Goal: Check status: Check status

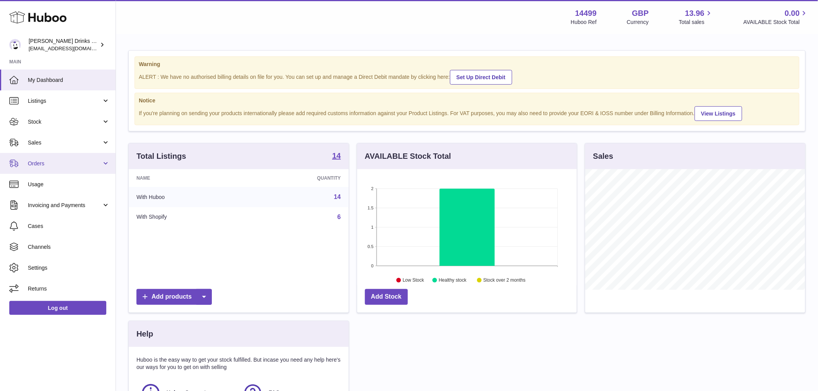
scroll to position [121, 220]
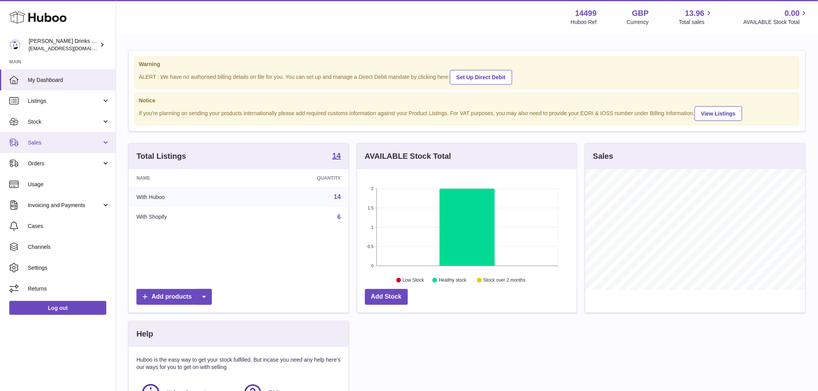
click at [41, 139] on span "Sales" at bounding box center [65, 142] width 74 height 7
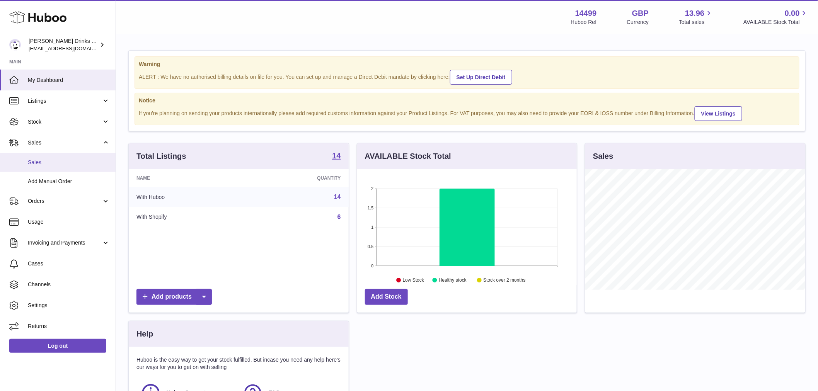
click at [53, 164] on span "Sales" at bounding box center [69, 162] width 82 height 7
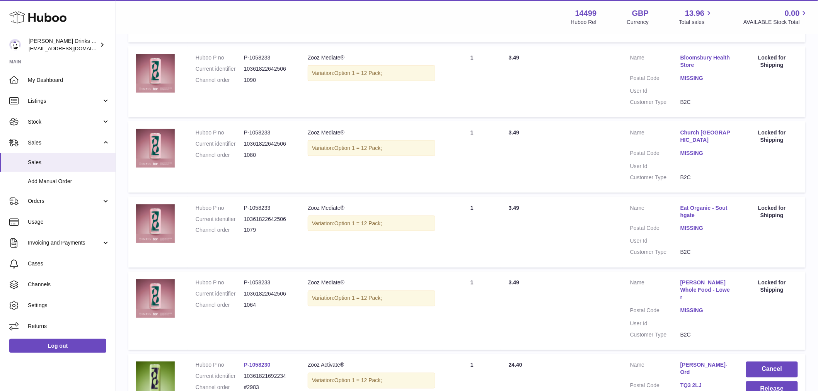
scroll to position [430, 0]
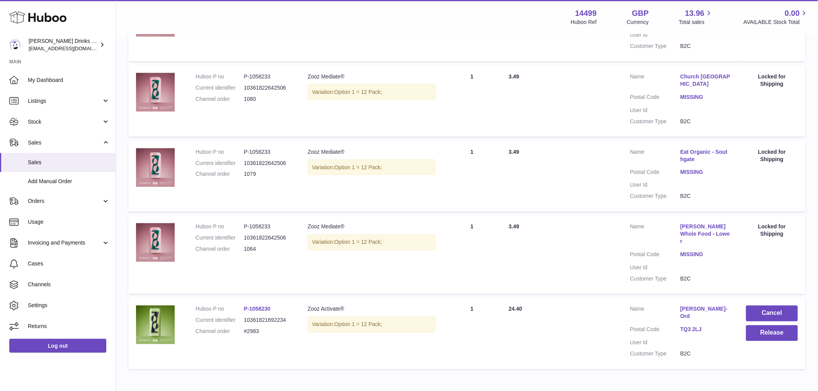
click at [690, 150] on link "Eat Organic - Southgate" at bounding box center [705, 155] width 50 height 15
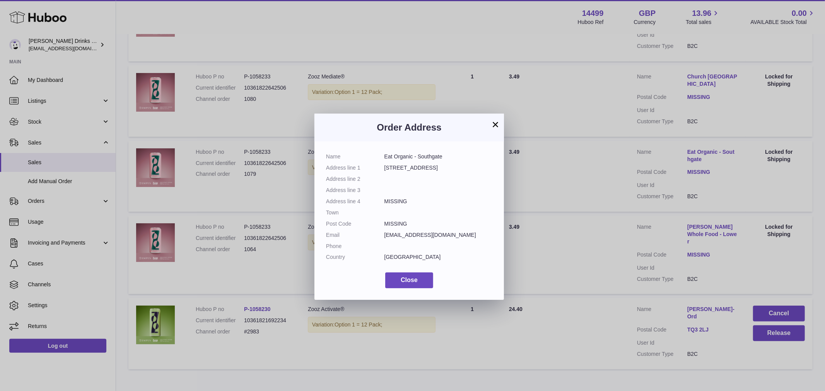
click at [387, 226] on dd "MISSING" at bounding box center [438, 223] width 108 height 7
click at [491, 124] on button "×" at bounding box center [495, 124] width 9 height 9
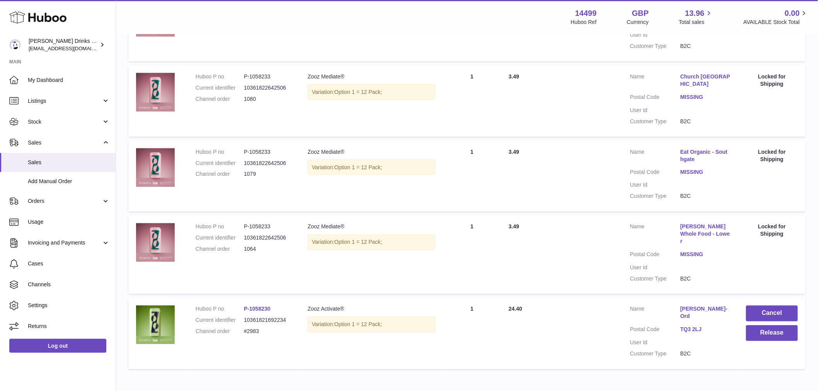
click at [685, 153] on link "Eat Organic - Southgate" at bounding box center [705, 155] width 50 height 15
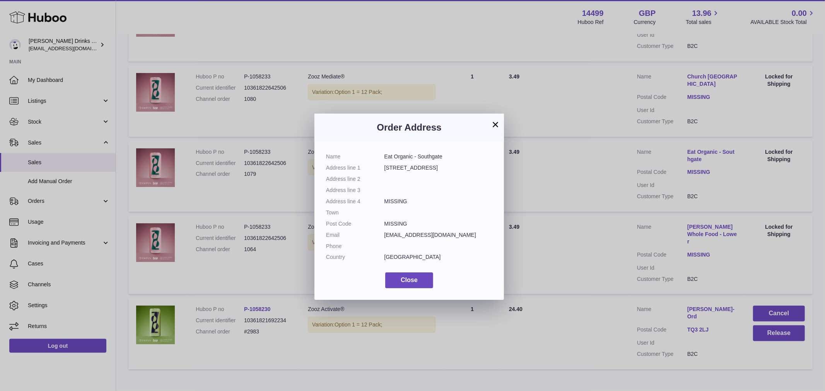
click at [549, 146] on div "× Order Address Name Eat Organic - Southgate Address line 1 10 Hampden Square A…" at bounding box center [412, 207] width 825 height 391
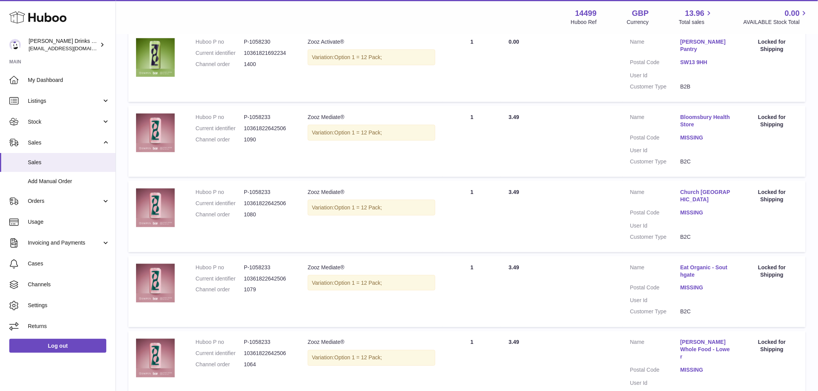
scroll to position [300, 0]
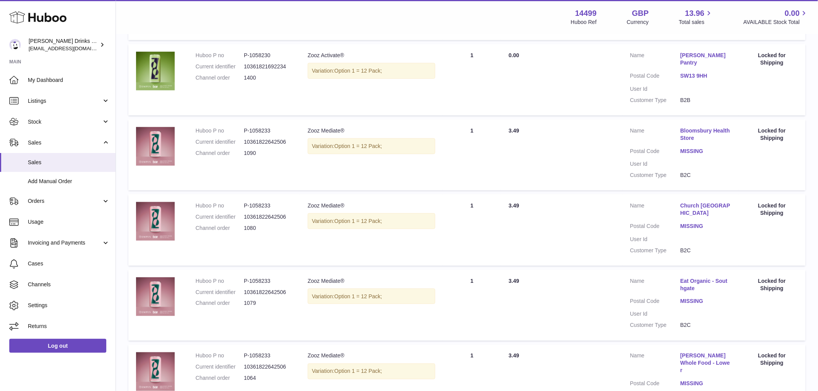
click at [694, 127] on link "Bloomsbury Health Store" at bounding box center [705, 134] width 50 height 15
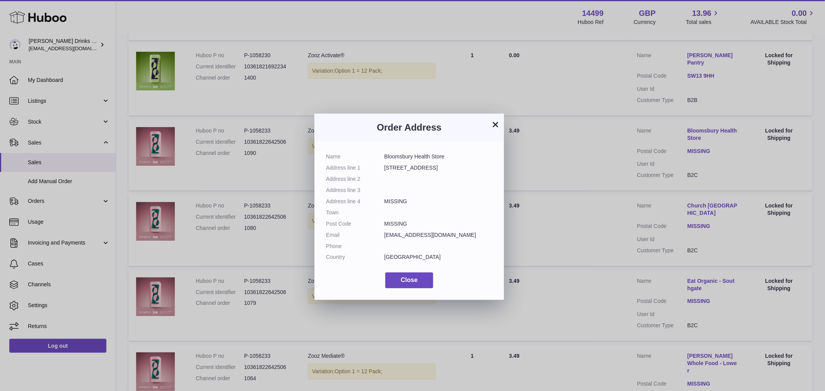
click at [498, 125] on button "×" at bounding box center [495, 124] width 9 height 9
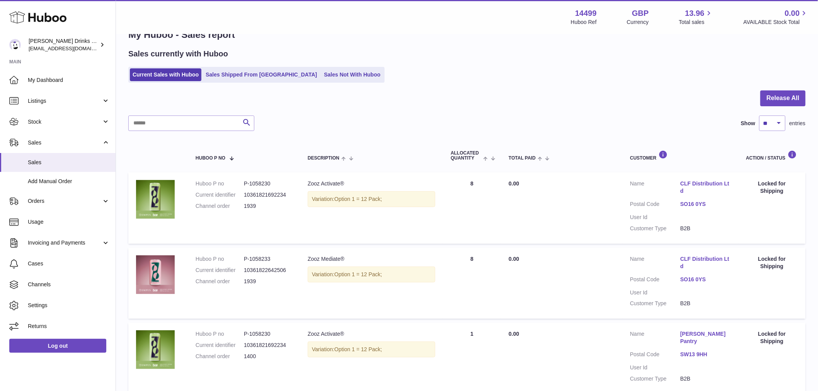
scroll to position [0, 0]
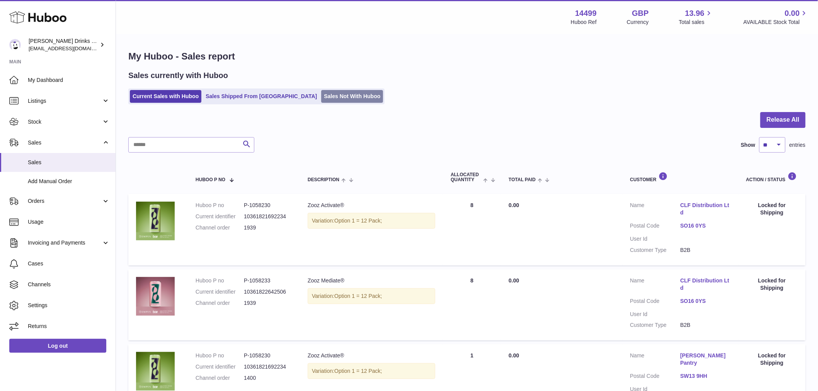
click at [321, 94] on link "Sales Not With Huboo" at bounding box center [352, 96] width 62 height 13
click at [321, 97] on link "Sales Not With Huboo" at bounding box center [352, 96] width 62 height 13
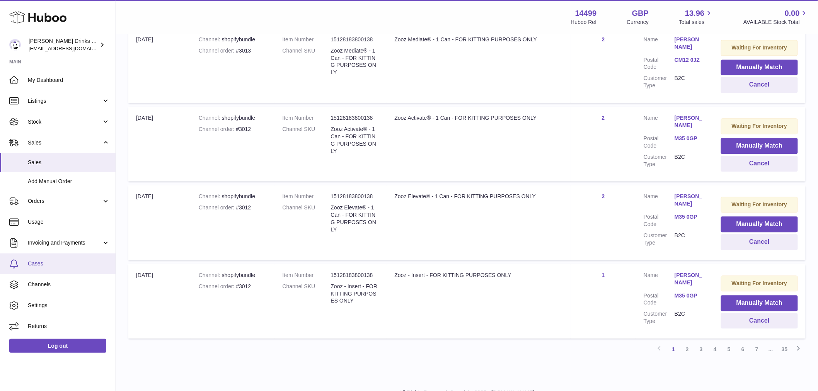
scroll to position [664, 0]
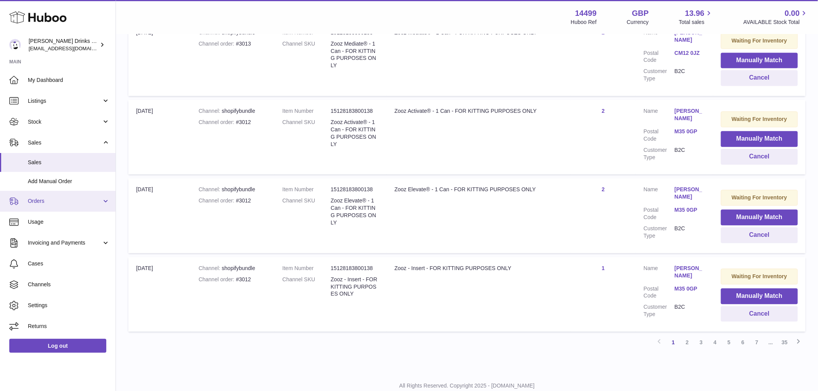
click at [34, 199] on span "Orders" at bounding box center [65, 201] width 74 height 7
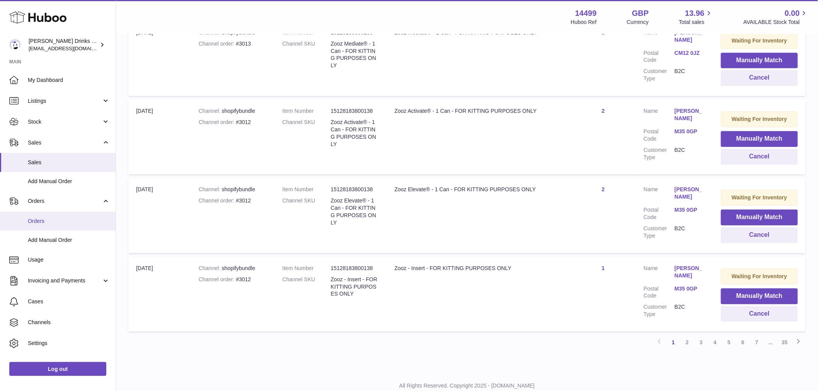
click at [37, 219] on span "Orders" at bounding box center [69, 221] width 82 height 7
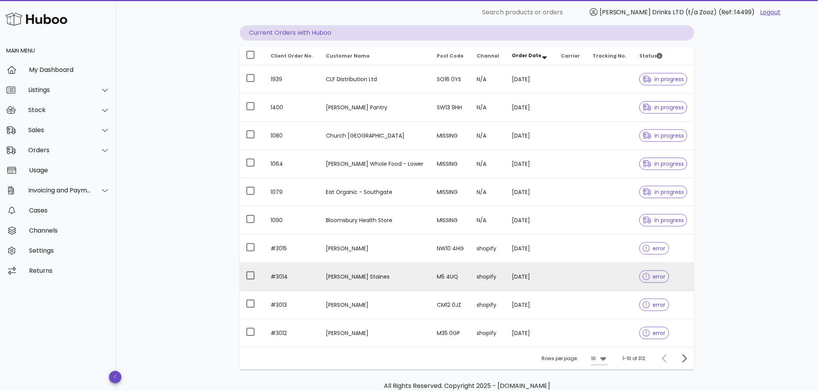
scroll to position [32, 0]
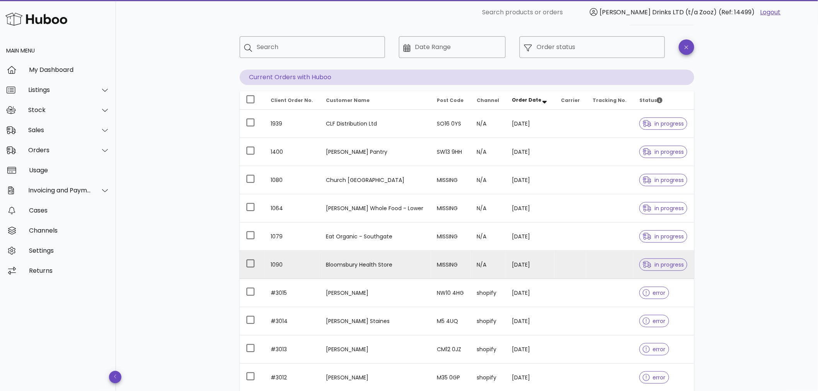
click at [672, 264] on span "in progress" at bounding box center [663, 264] width 41 height 5
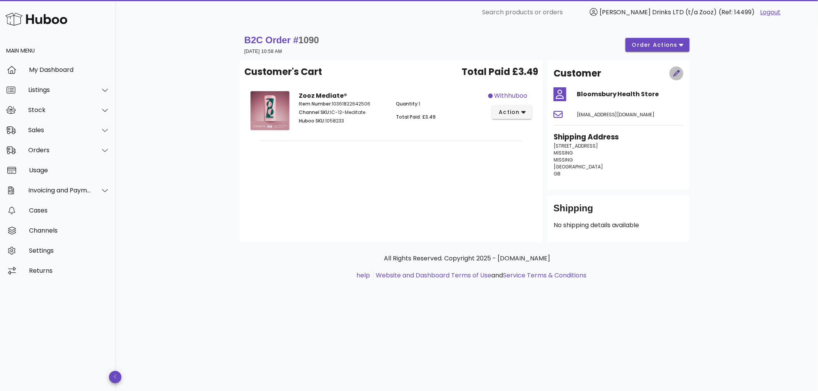
click at [672, 76] on span "button" at bounding box center [677, 74] width 14 height 8
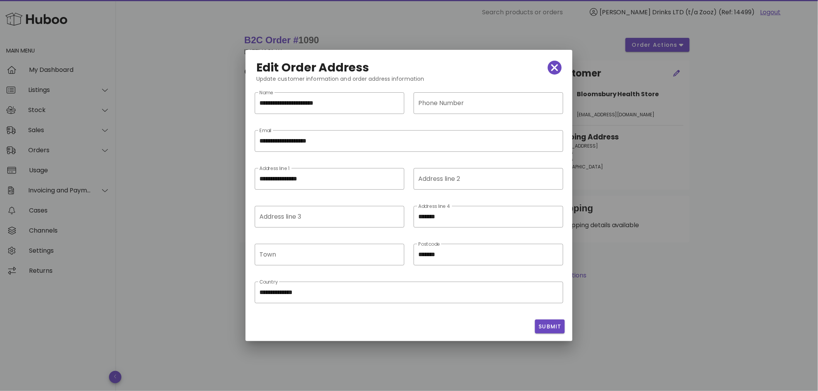
click at [732, 82] on div at bounding box center [409, 195] width 818 height 391
click at [450, 217] on input "*******" at bounding box center [483, 217] width 130 height 12
drag, startPoint x: 450, startPoint y: 217, endPoint x: 391, endPoint y: 217, distance: 58.4
click at [393, 217] on div "​ Address line 3 ​ Address line 4 *******" at bounding box center [409, 222] width 318 height 38
click at [450, 260] on input "*******" at bounding box center [488, 255] width 140 height 12
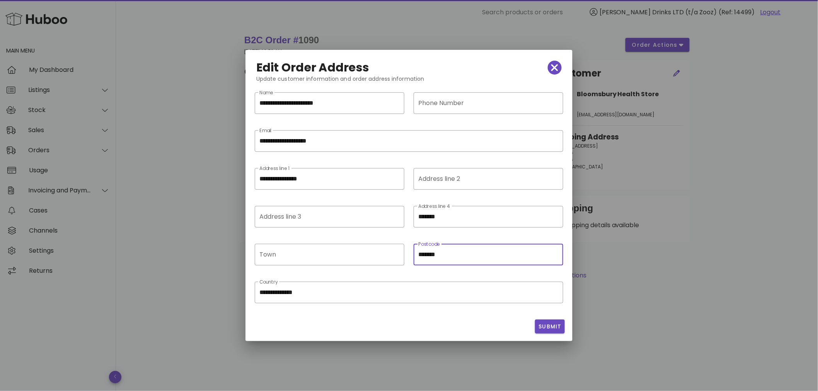
click at [450, 260] on input "*******" at bounding box center [488, 255] width 140 height 12
click at [558, 68] on icon "button" at bounding box center [554, 67] width 7 height 11
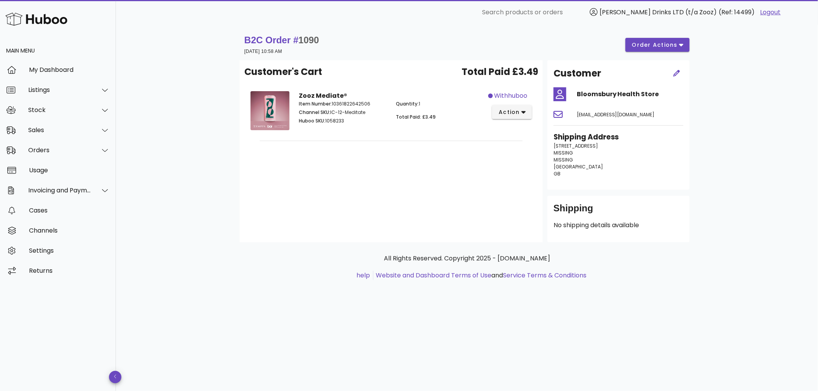
click at [669, 88] on div "Bloomsbury Health Store" at bounding box center [630, 94] width 116 height 19
click at [672, 80] on div at bounding box center [676, 73] width 23 height 23
click at [674, 74] on icon "button" at bounding box center [677, 73] width 7 height 7
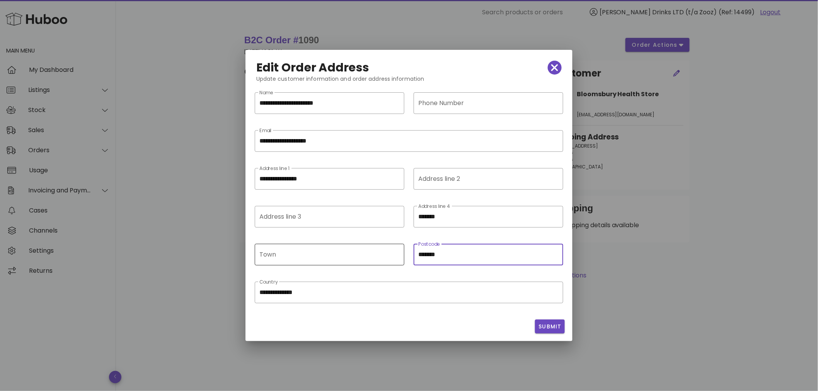
drag, startPoint x: 444, startPoint y: 244, endPoint x: 371, endPoint y: 251, distance: 73.1
click at [371, 251] on div "​ Town ​ Postcode *******" at bounding box center [409, 260] width 318 height 38
click at [555, 71] on icon "button" at bounding box center [554, 67] width 7 height 11
type input "*******"
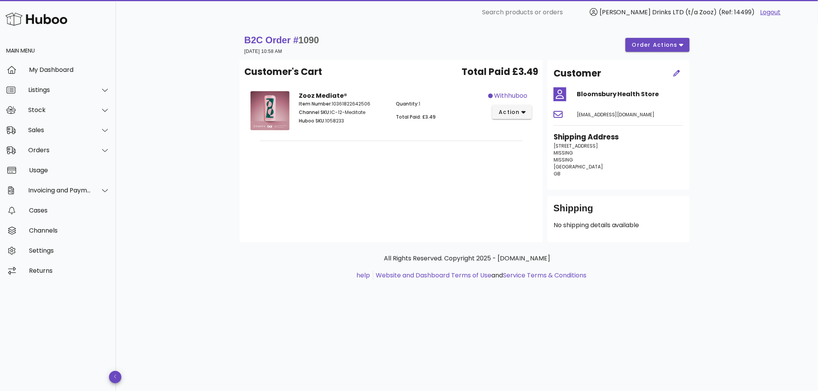
click at [779, 173] on div "B2C Order # 1090 [DATE] 10:58 AM order actions Customer's Cart Total Paid £3.49…" at bounding box center [467, 208] width 702 height 367
